Goal: Transaction & Acquisition: Purchase product/service

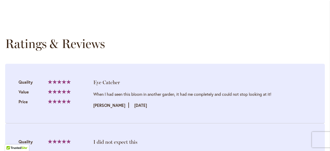
scroll to position [524, 0]
